Goal: Navigation & Orientation: Find specific page/section

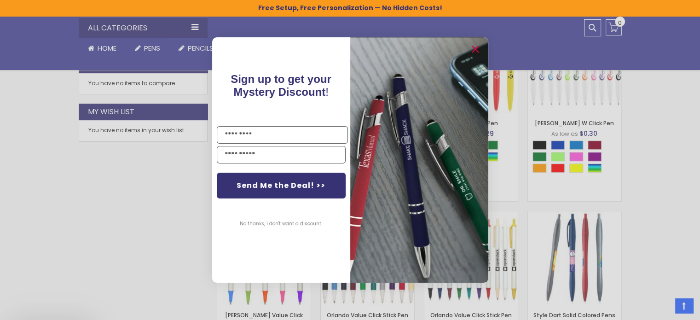
scroll to position [614, 0]
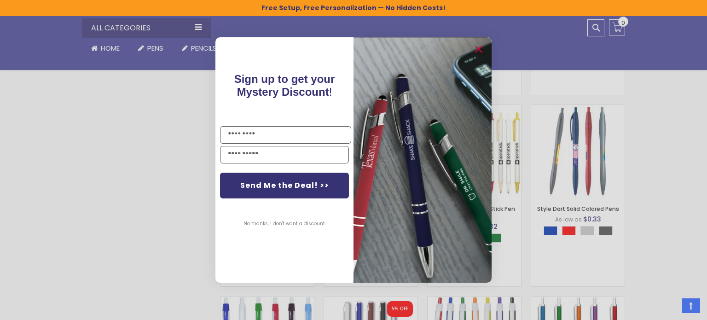
click at [146, 191] on div "Close dialog Sign up to get your Mystery Discount ! Name Email Send Me the Deal…" at bounding box center [353, 160] width 707 height 320
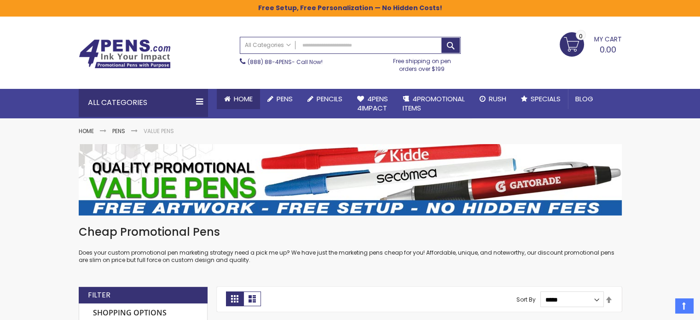
scroll to position [0, 0]
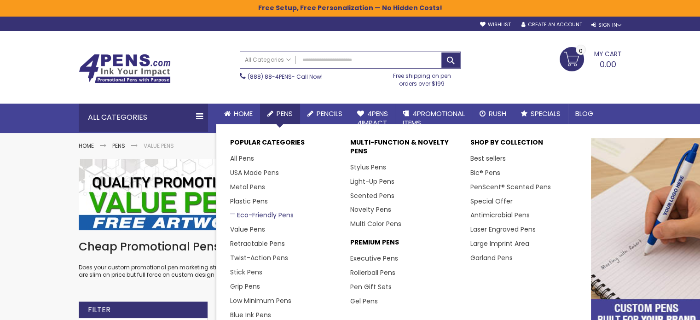
click at [272, 213] on link "Eco-Friendly Pens" at bounding box center [262, 214] width 64 height 9
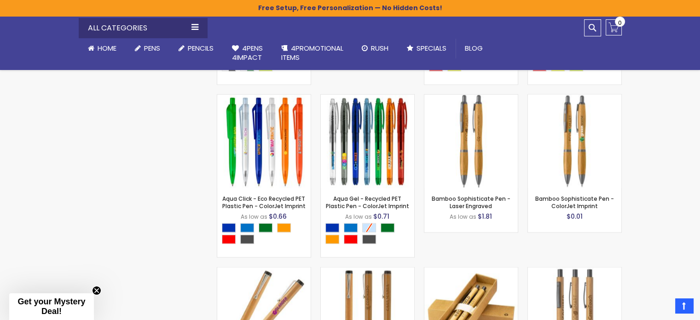
scroll to position [1672, 0]
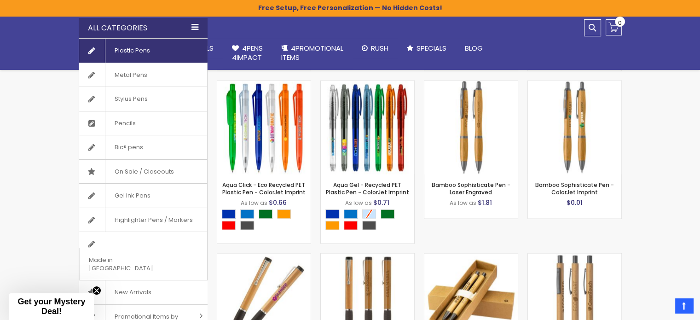
click at [140, 48] on span "Plastic Pens" at bounding box center [132, 51] width 54 height 24
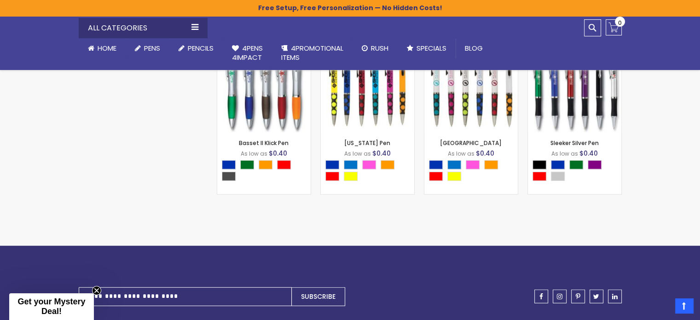
scroll to position [2317, 0]
